Goal: Navigation & Orientation: Find specific page/section

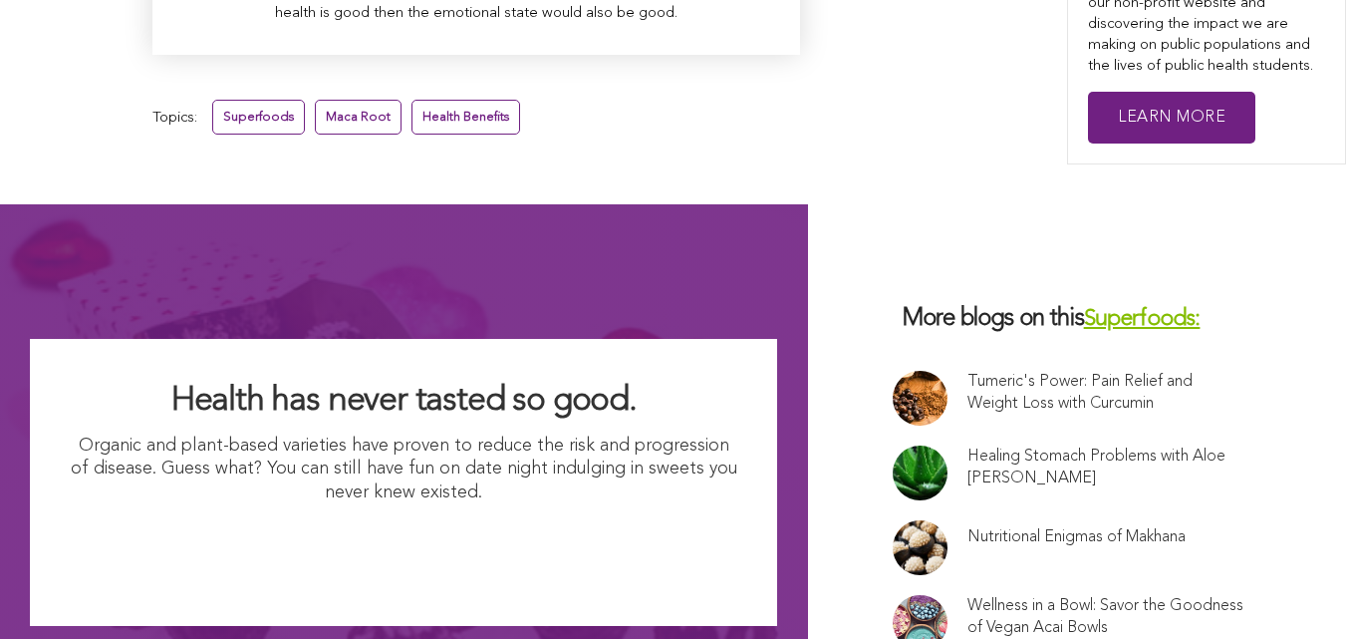
scroll to position [12638, 0]
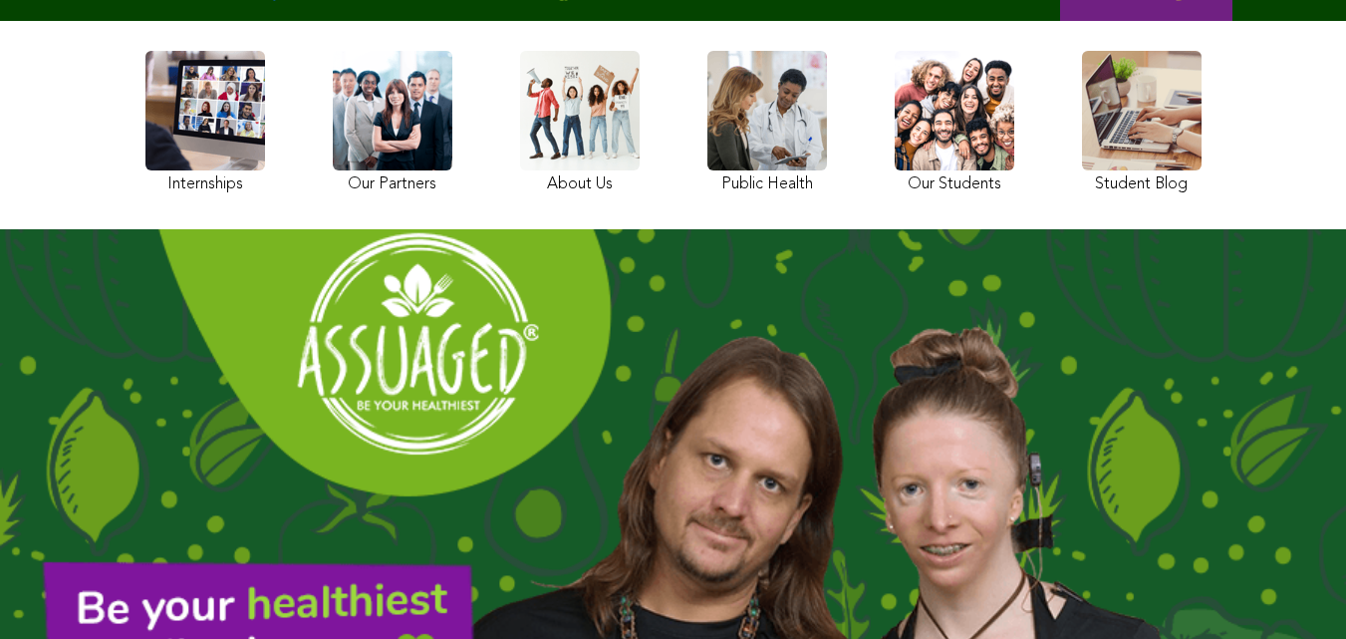
scroll to position [258, 0]
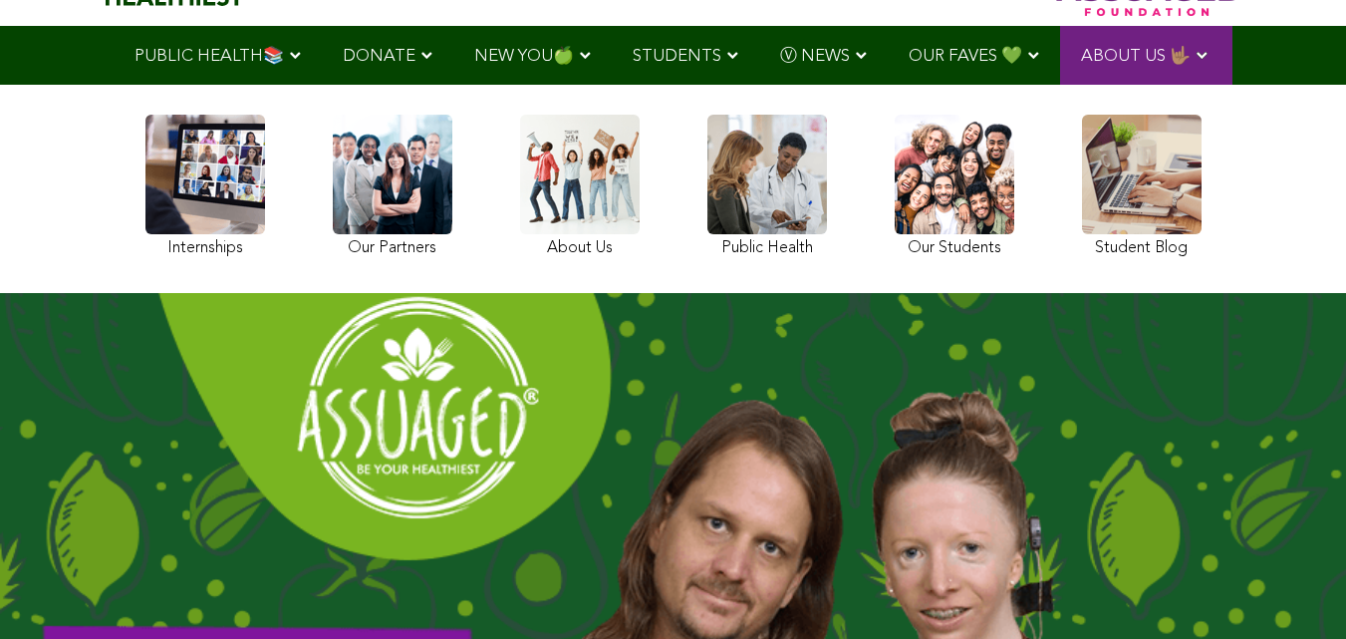
click at [1082, 202] on link at bounding box center [1142, 189] width 120 height 148
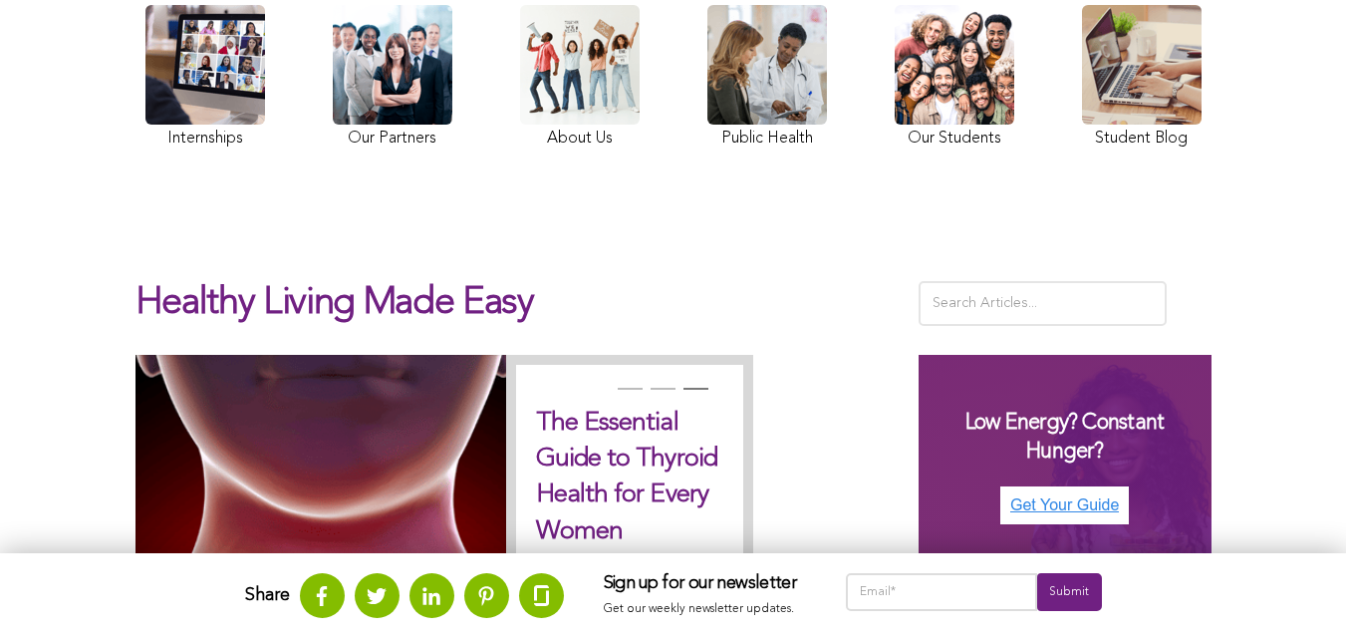
scroll to position [241, 0]
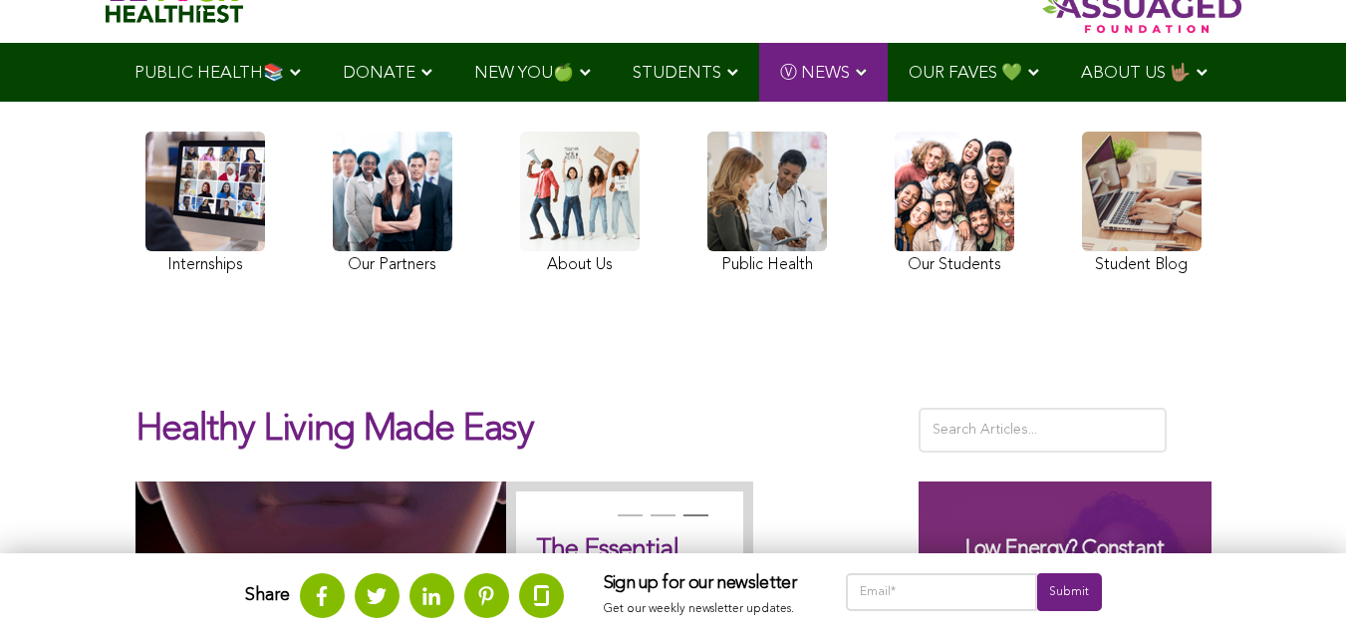
click at [895, 268] on link at bounding box center [955, 206] width 120 height 148
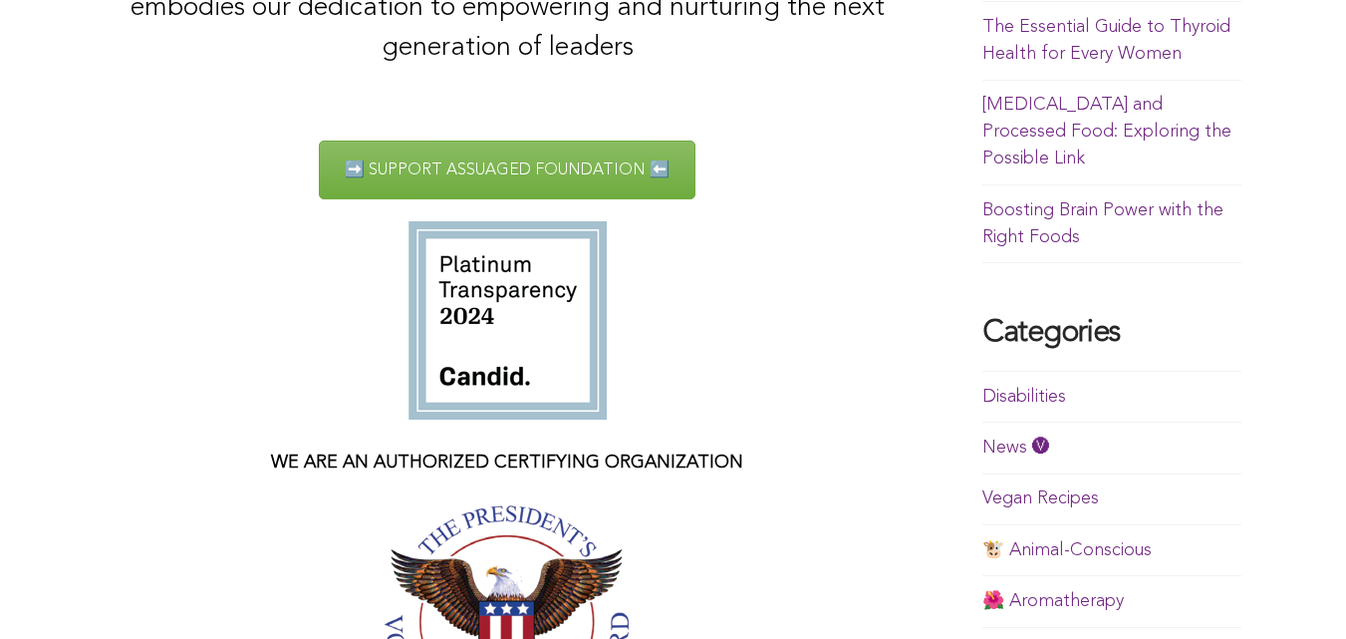
scroll to position [890, 0]
